Goal: Information Seeking & Learning: Learn about a topic

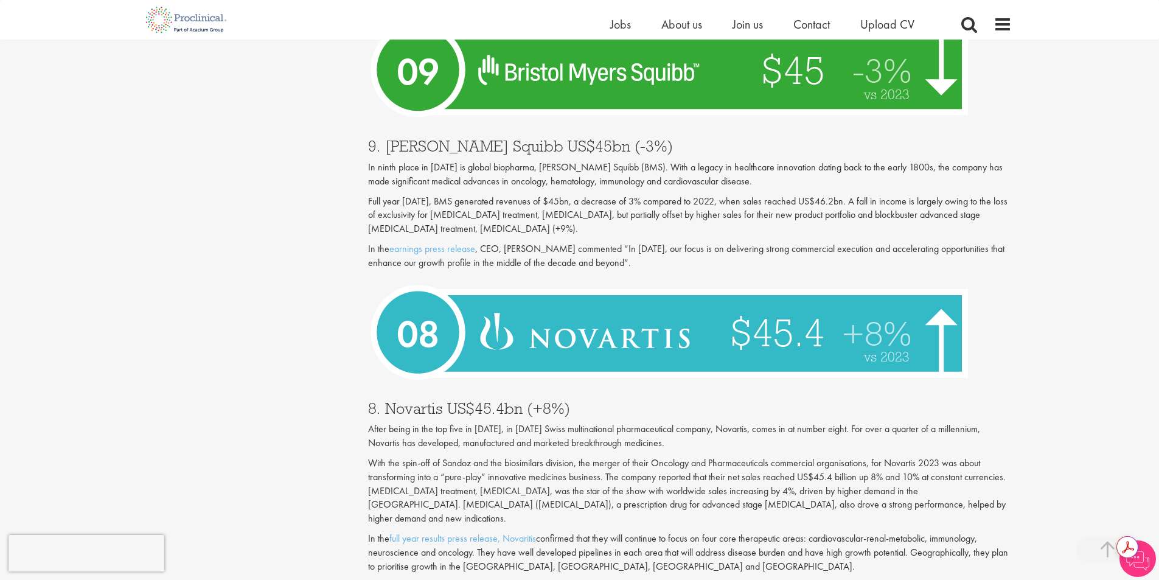
scroll to position [1825, 0]
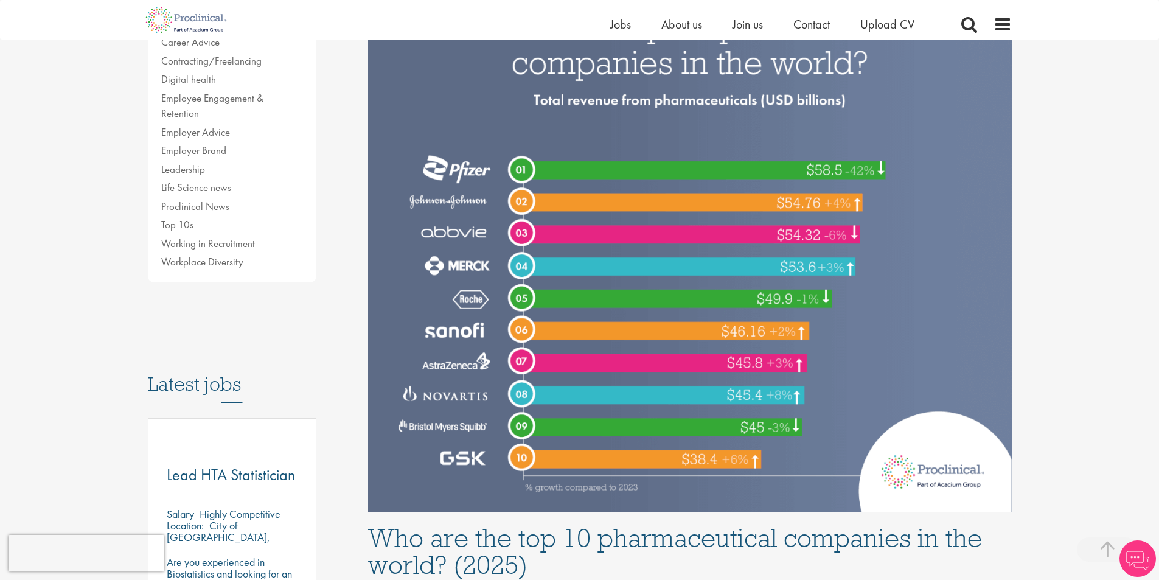
scroll to position [304, 0]
